Goal: Navigation & Orientation: Find specific page/section

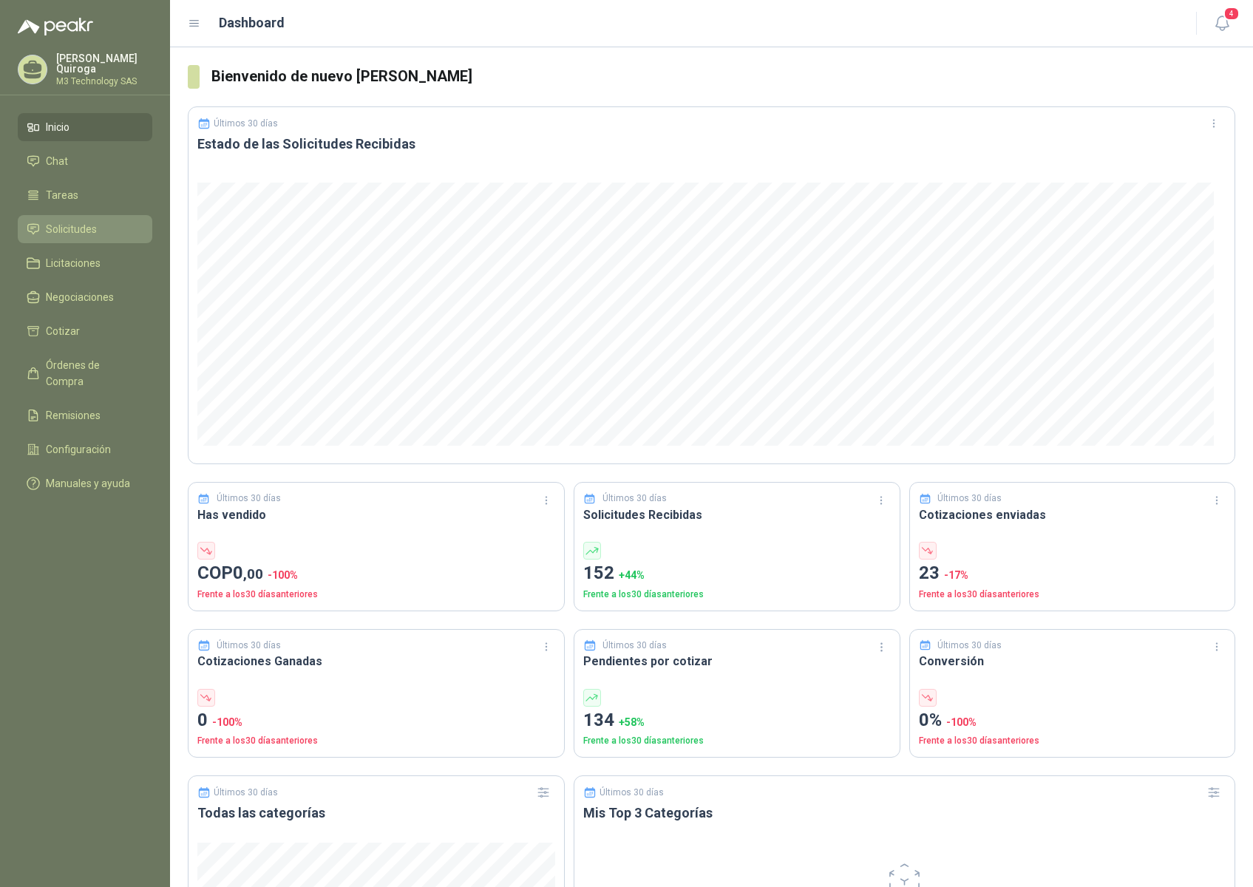
click at [78, 221] on span "Solicitudes" at bounding box center [71, 229] width 51 height 16
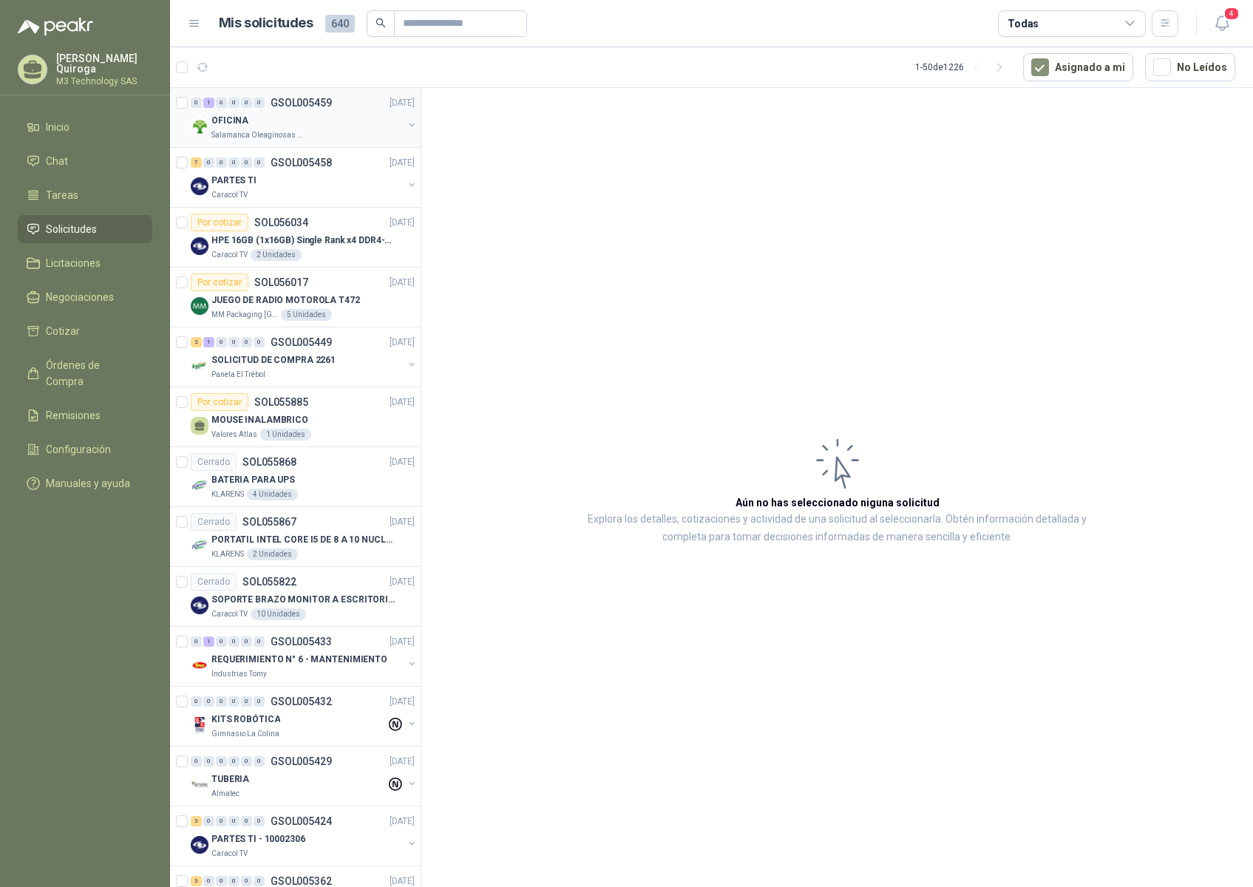
click at [327, 122] on div "OFICINA" at bounding box center [306, 121] width 191 height 18
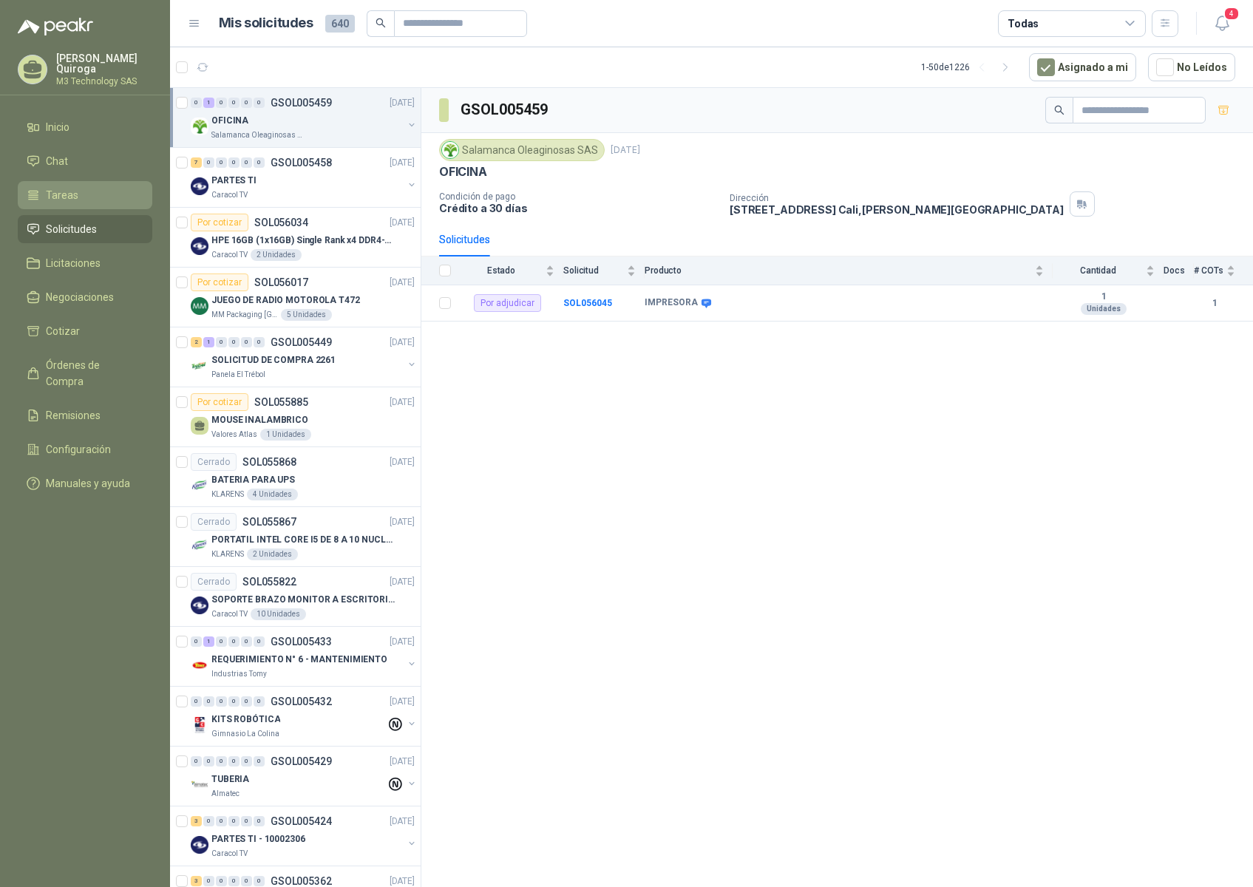
click at [80, 188] on li "Tareas" at bounding box center [85, 195] width 117 height 16
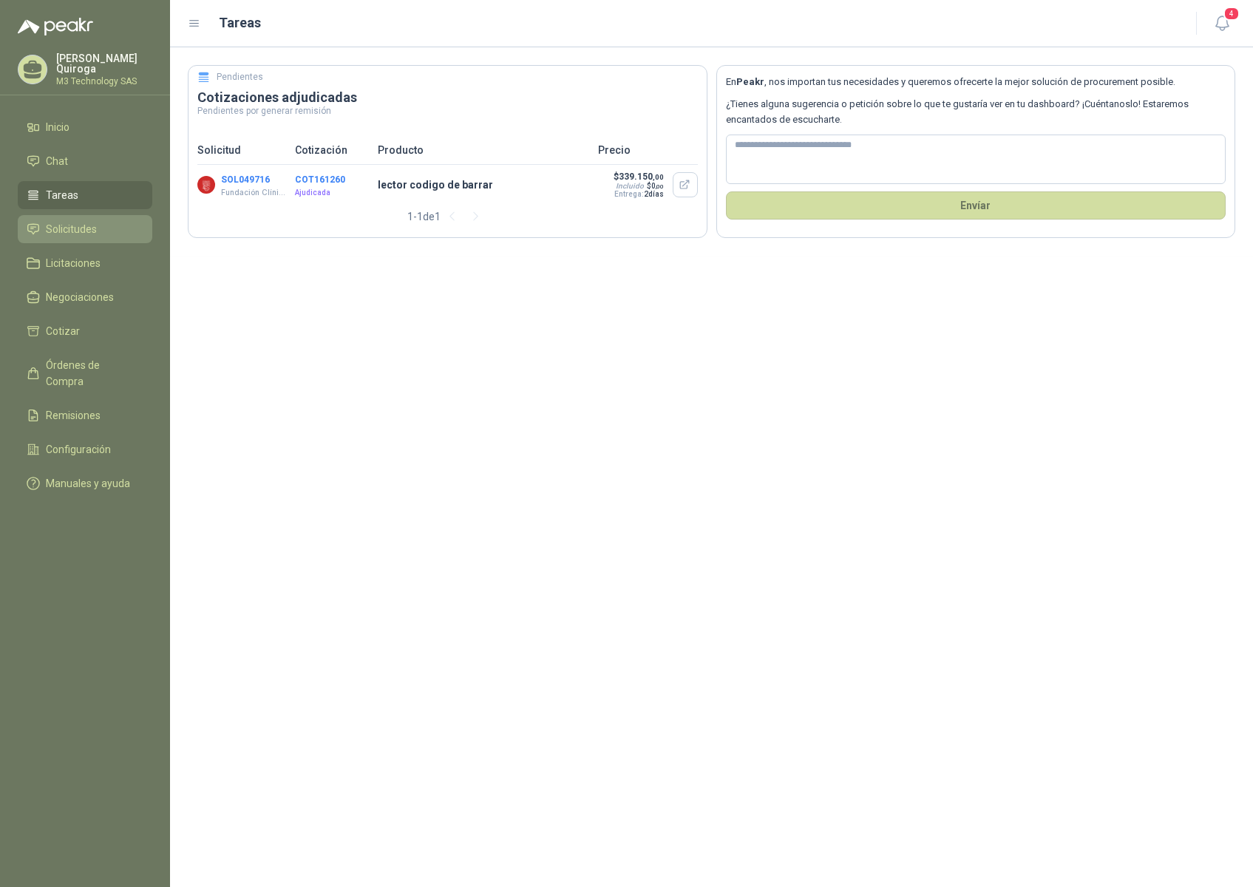
click at [83, 227] on span "Solicitudes" at bounding box center [71, 229] width 51 height 16
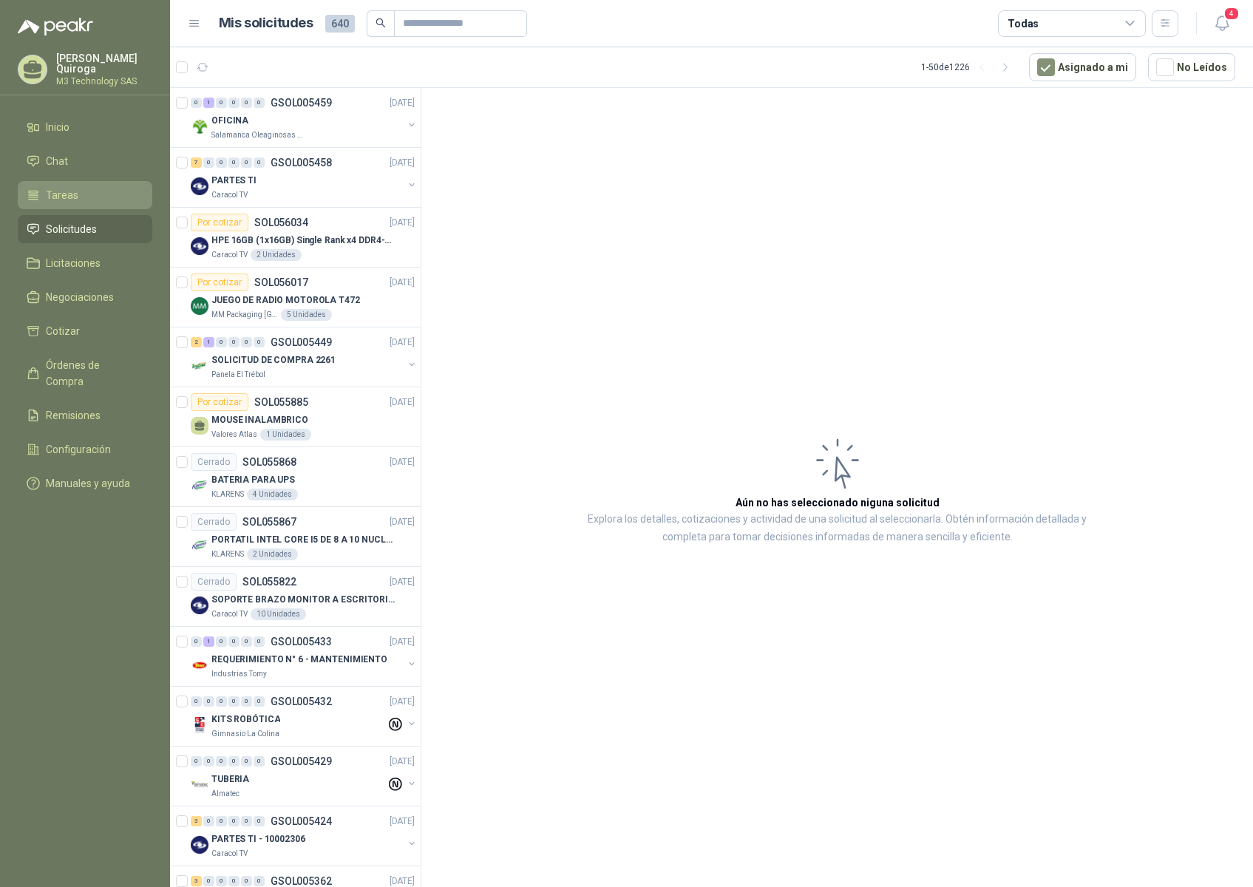
click at [86, 191] on li "Tareas" at bounding box center [85, 195] width 117 height 16
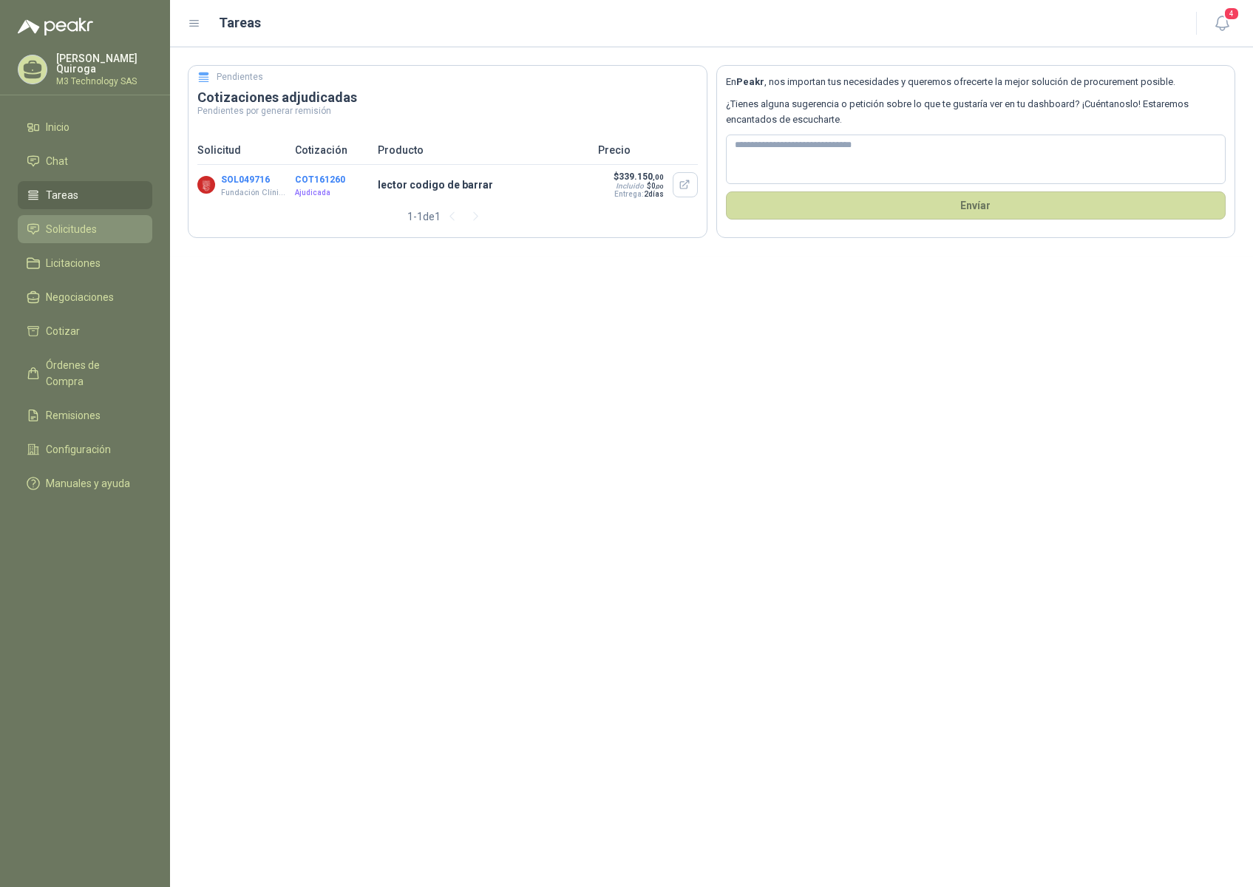
click at [80, 227] on span "Solicitudes" at bounding box center [71, 229] width 51 height 16
